Goal: Navigation & Orientation: Find specific page/section

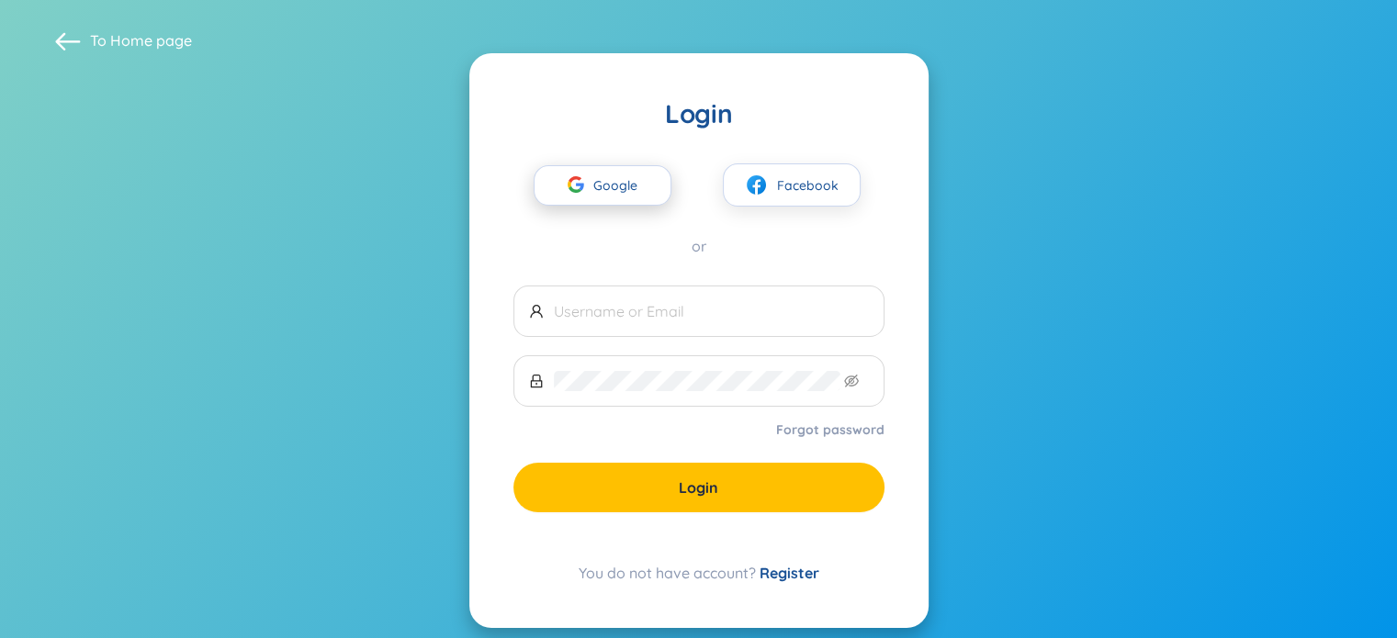
click at [638, 181] on span "Google" at bounding box center [619, 185] width 53 height 39
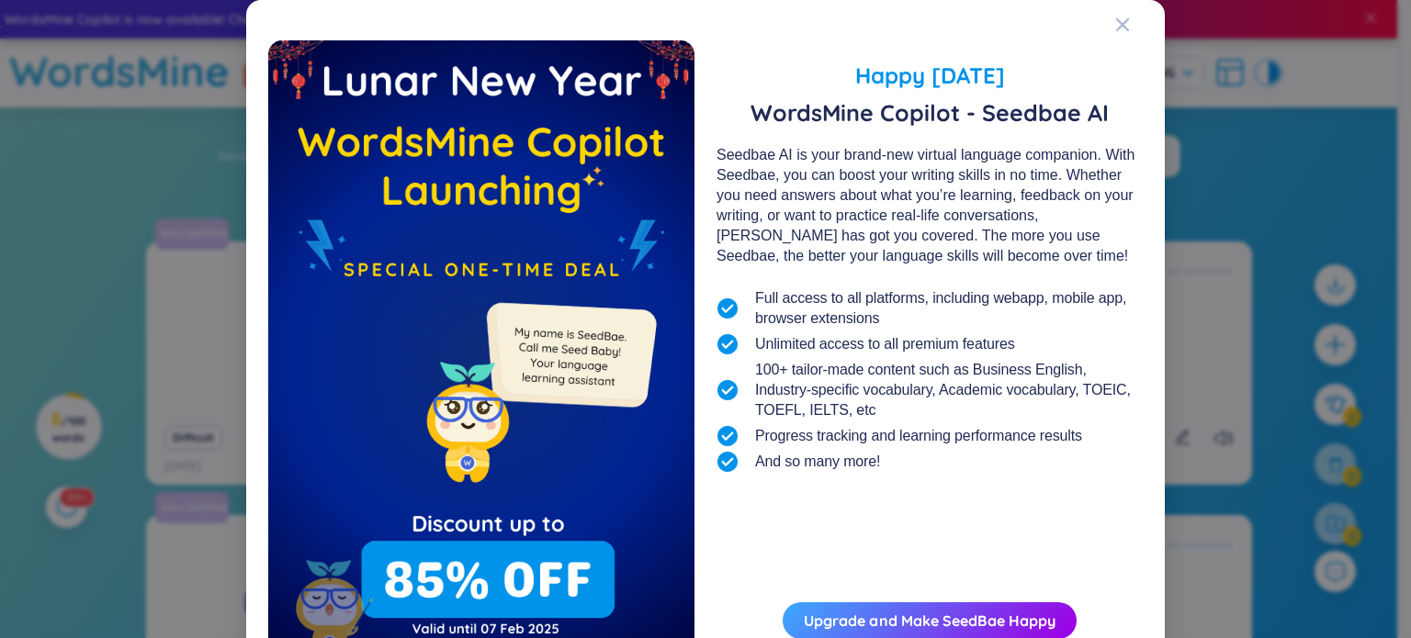
scroll to position [98, 0]
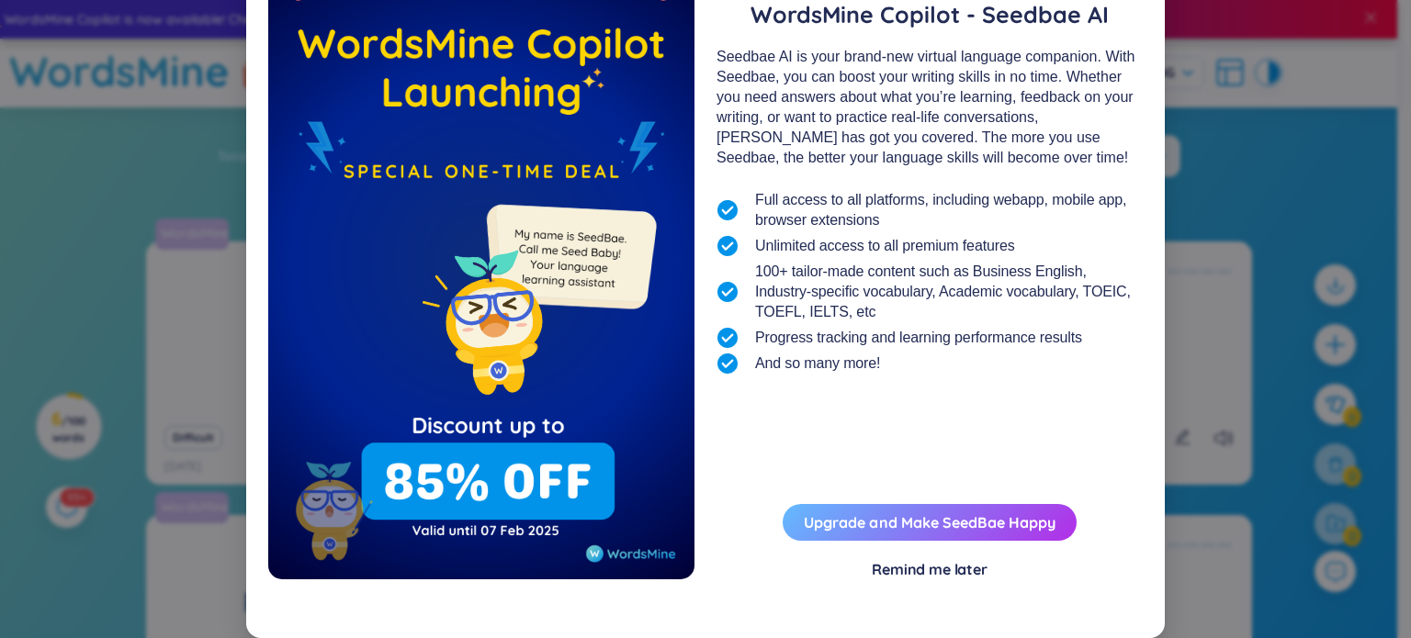
click at [884, 535] on button "Upgrade and Make SeedBae Happy" at bounding box center [929, 522] width 294 height 37
click at [887, 524] on link "Upgrade and Make SeedBae Happy" at bounding box center [930, 522] width 252 height 18
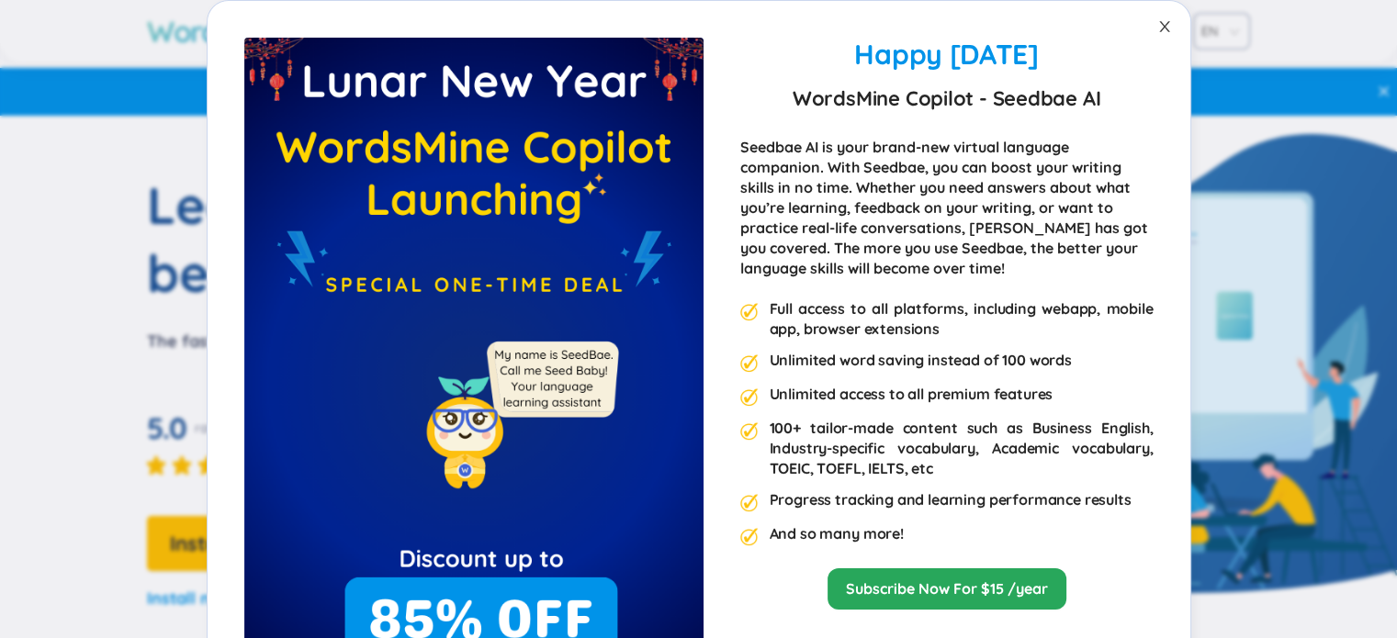
click at [1157, 31] on icon "close" at bounding box center [1164, 26] width 15 height 15
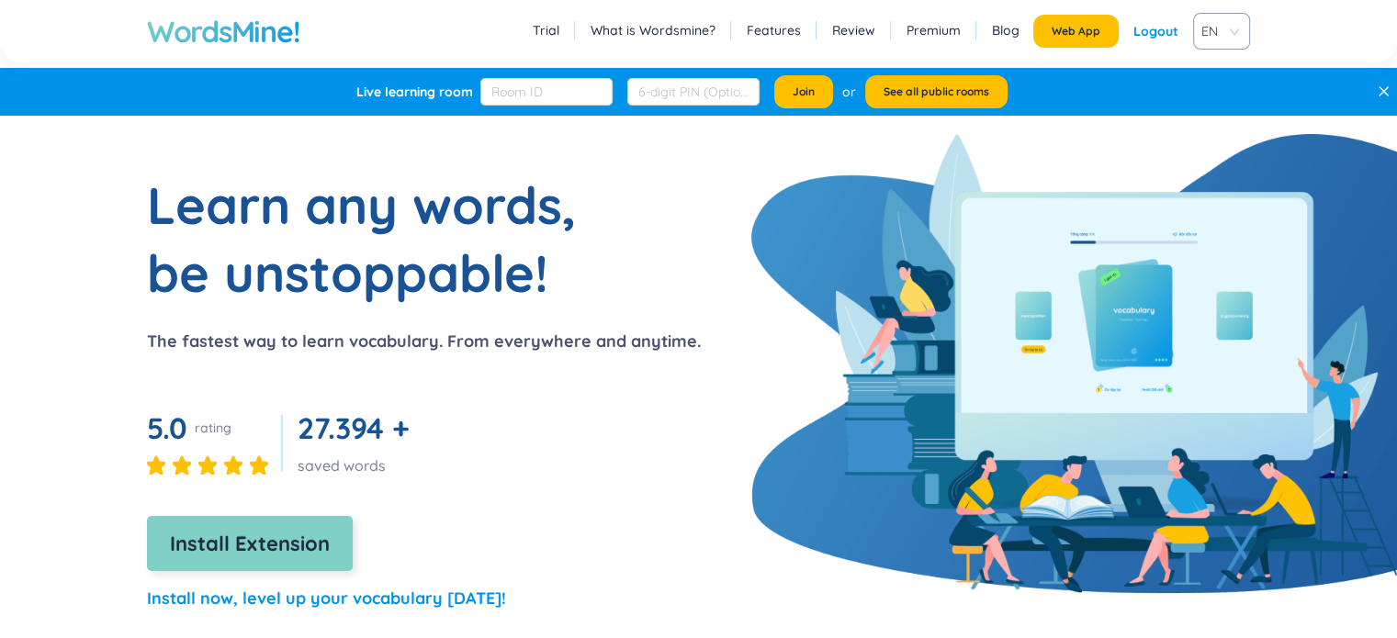
click at [287, 547] on span "Install Extension" at bounding box center [250, 544] width 160 height 32
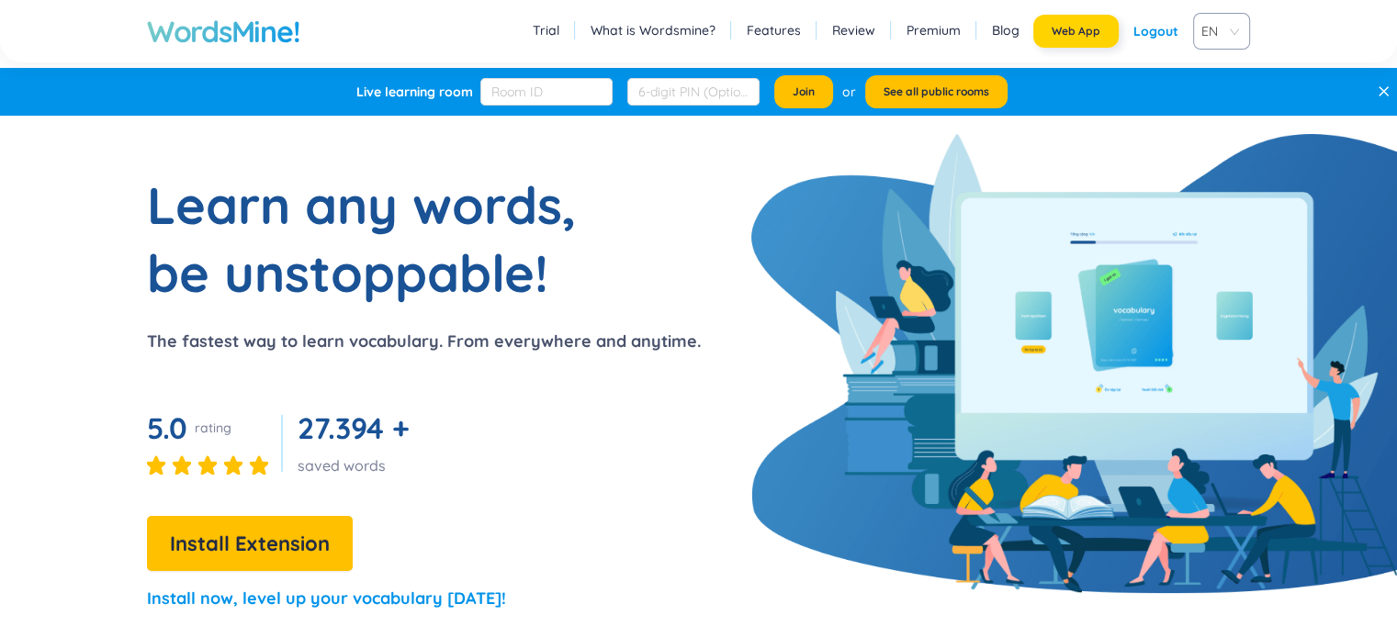
click at [1079, 19] on button "Web App" at bounding box center [1075, 31] width 85 height 33
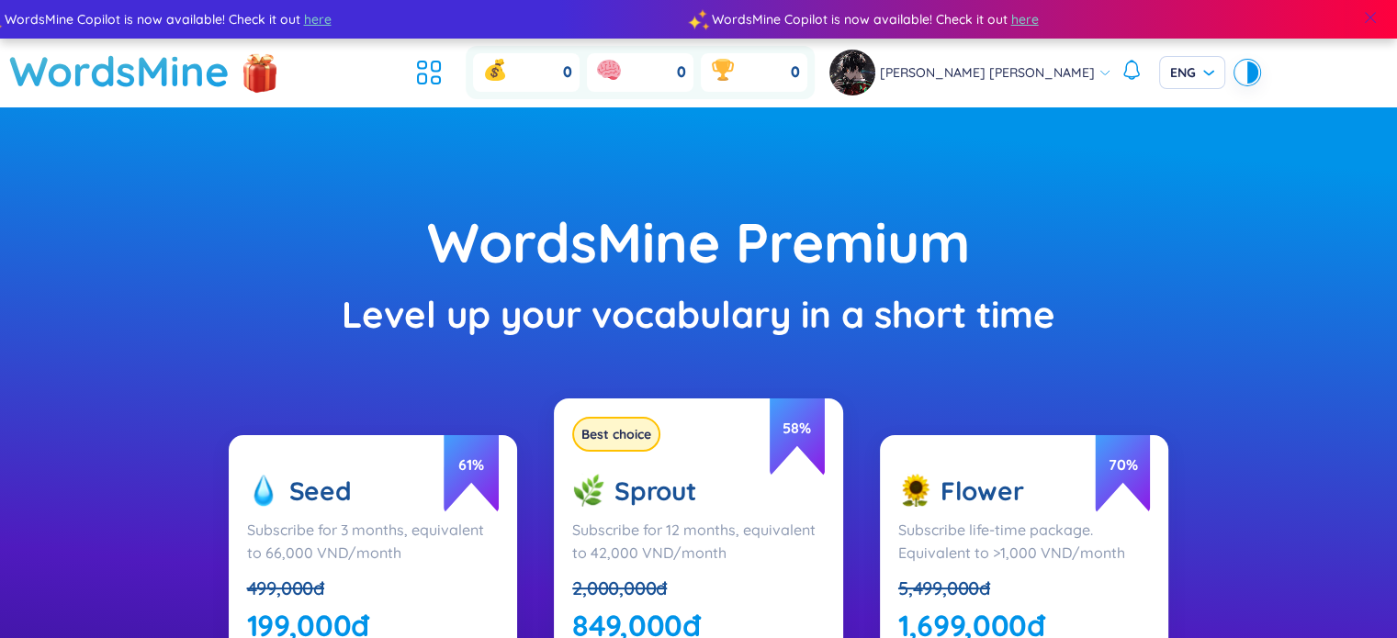
click at [1363, 22] on span at bounding box center [1370, 17] width 17 height 17
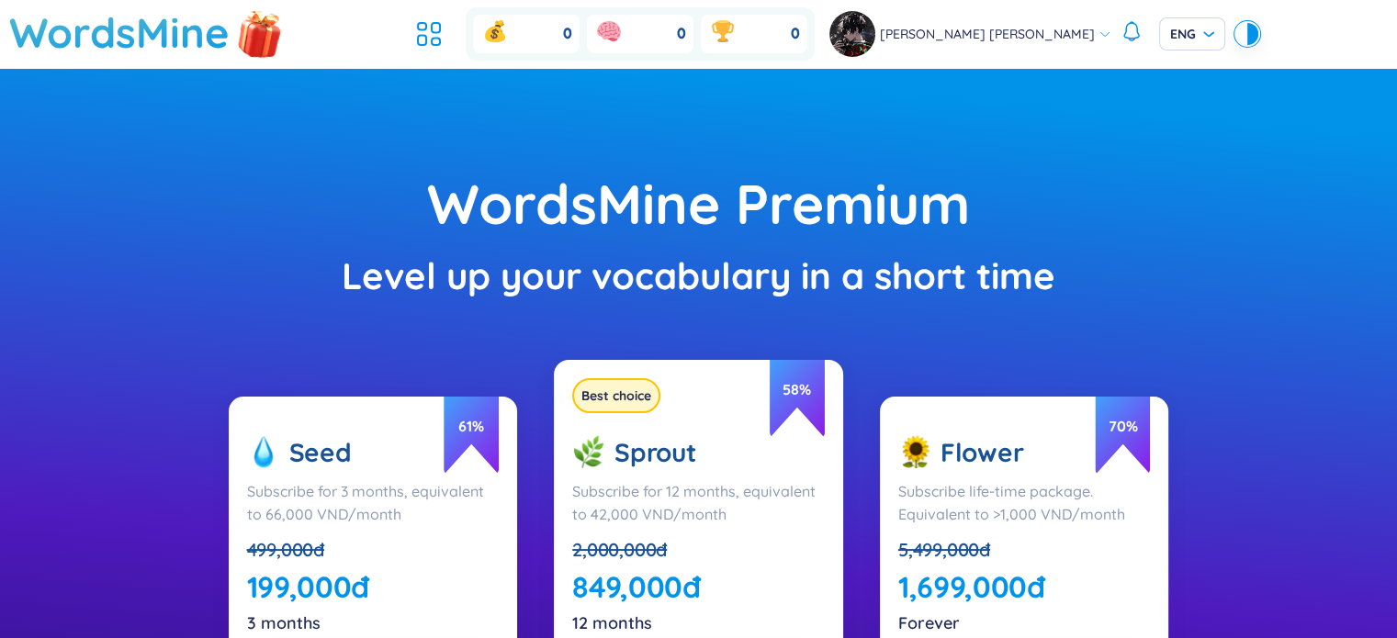
click at [254, 39] on img at bounding box center [259, 32] width 55 height 73
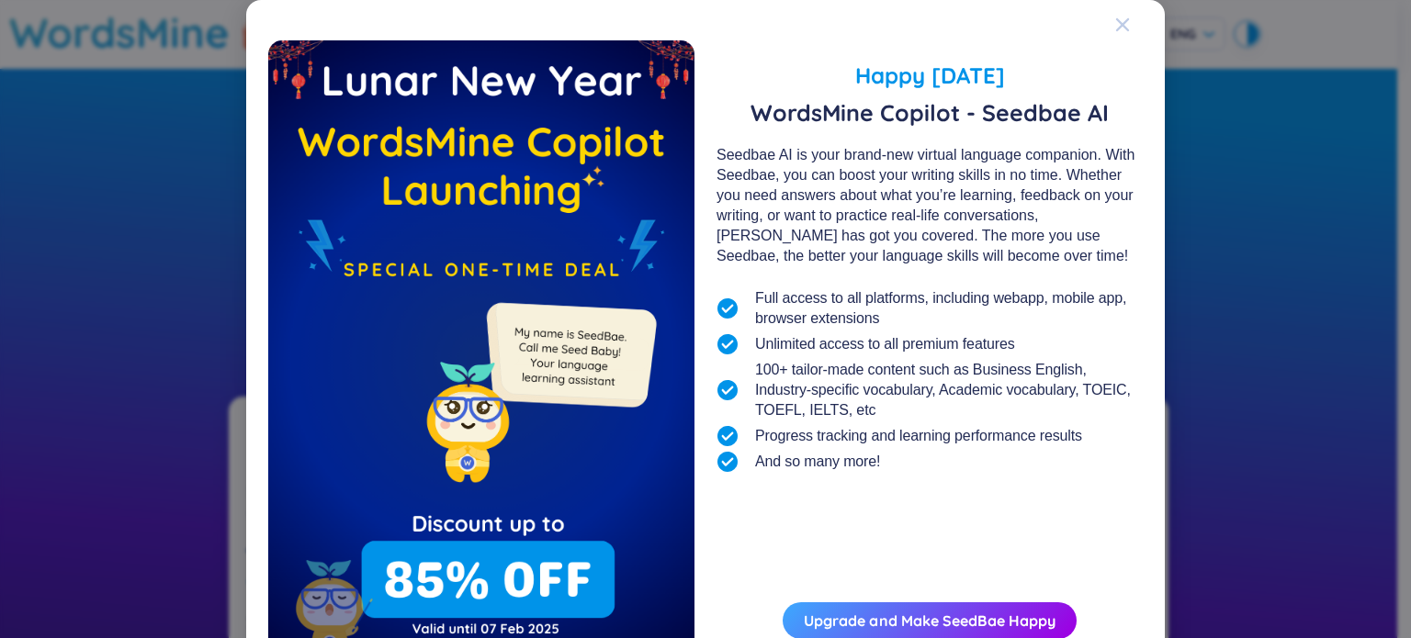
click at [1127, 29] on span "Close" at bounding box center [1140, 25] width 50 height 50
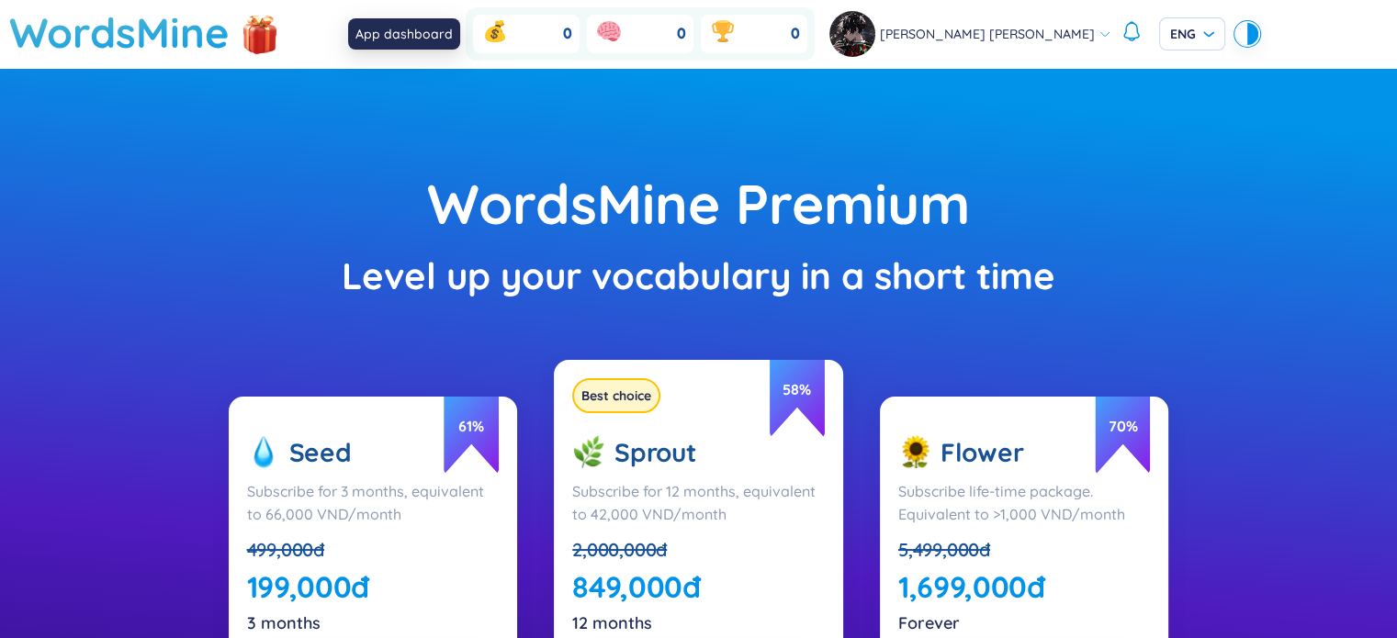
click at [445, 17] on icon at bounding box center [428, 33] width 33 height 33
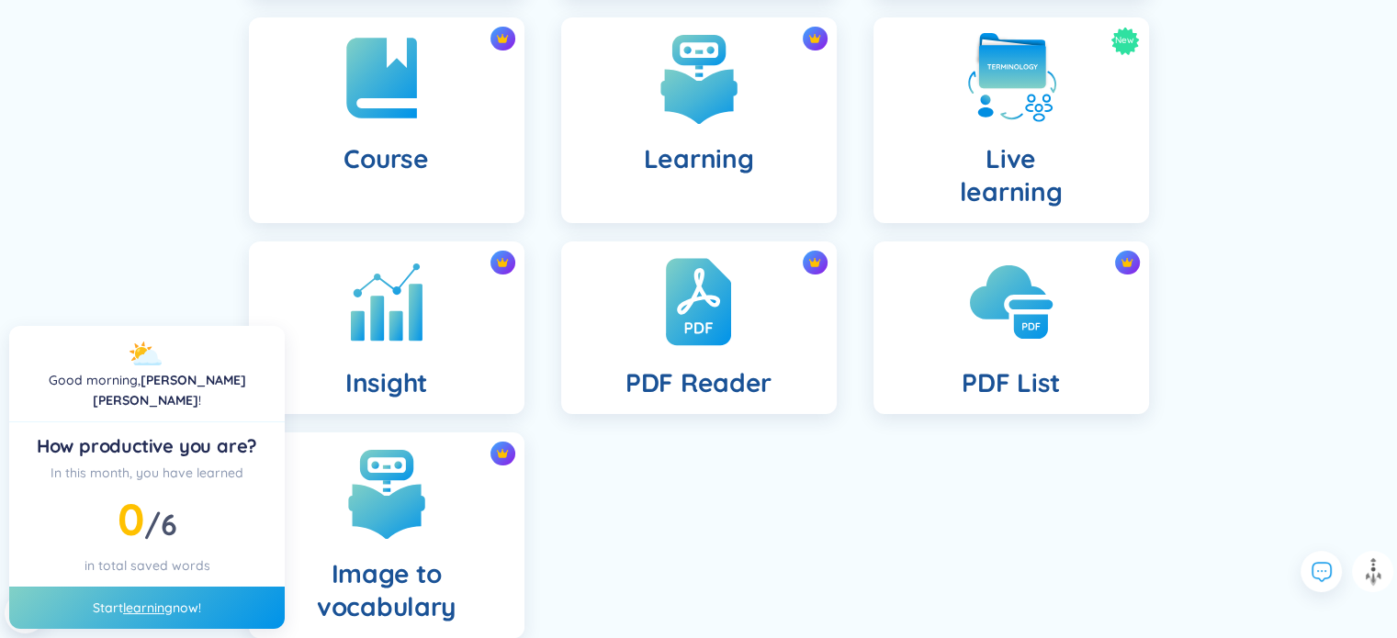
scroll to position [376, 0]
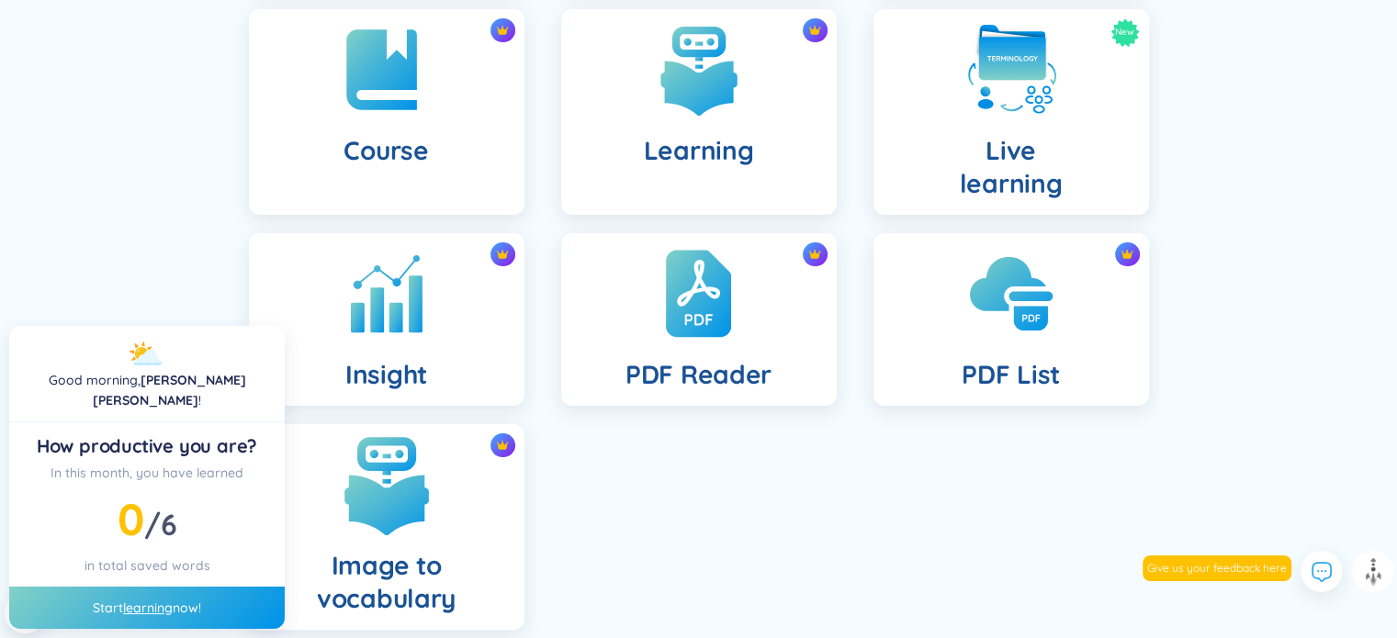
click at [417, 521] on img at bounding box center [386, 484] width 101 height 101
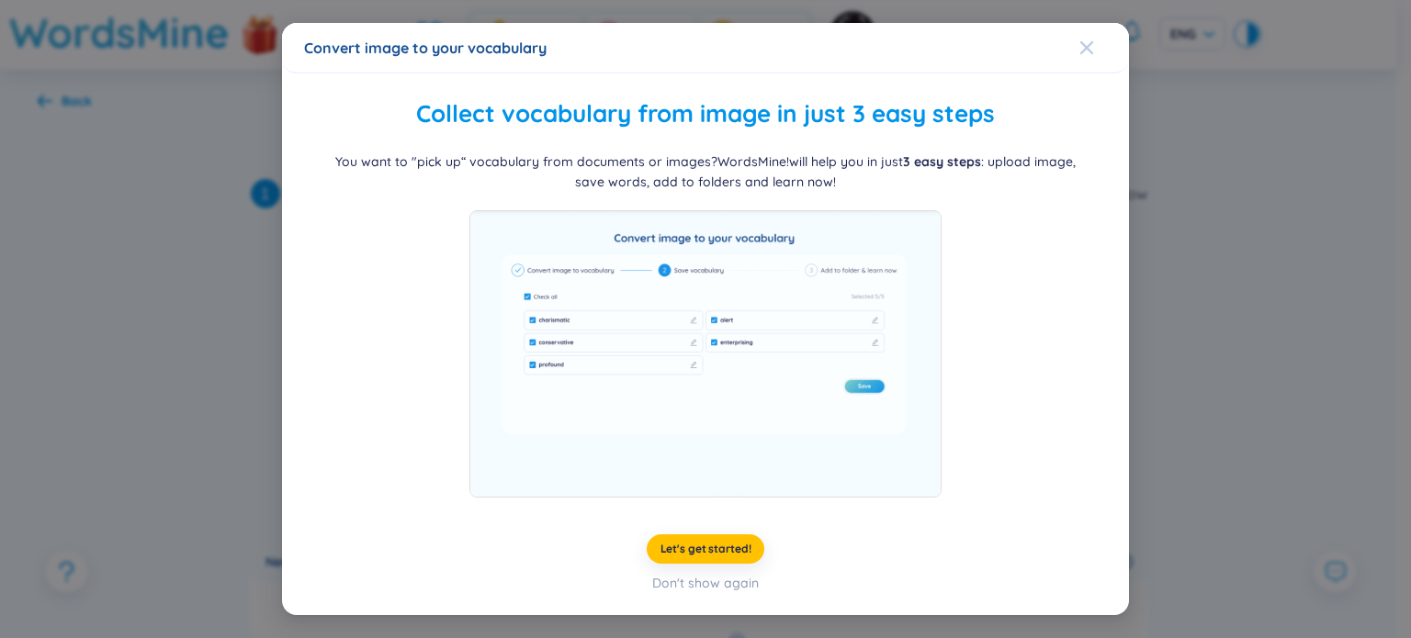
click at [1080, 57] on div "Close" at bounding box center [1086, 48] width 15 height 50
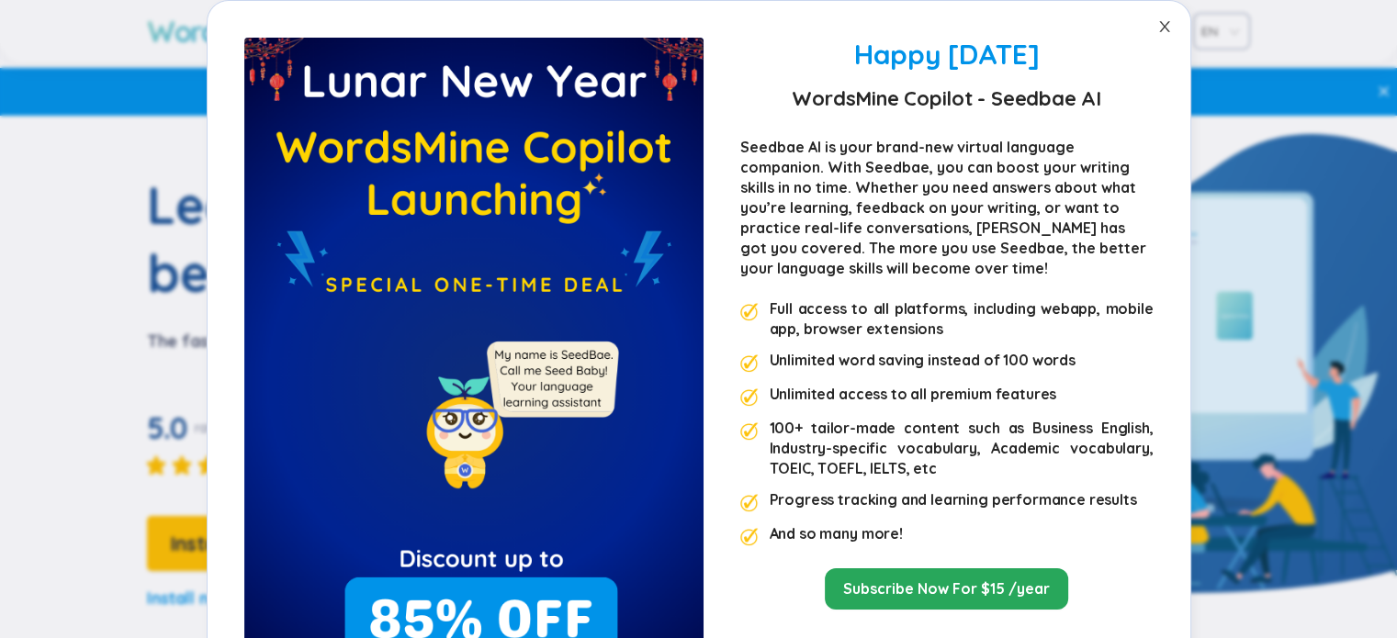
click at [1162, 26] on icon "close" at bounding box center [1164, 26] width 15 height 15
